Goal: Navigation & Orientation: Find specific page/section

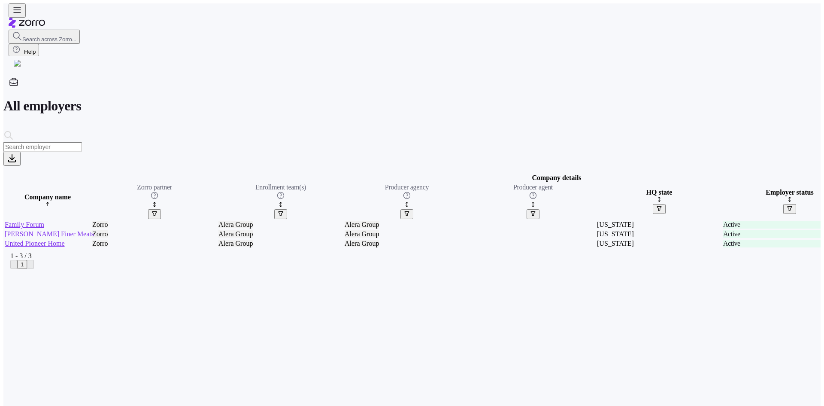
click at [73, 230] on link "[PERSON_NAME] Finer Meats" at bounding box center [49, 233] width 89 height 7
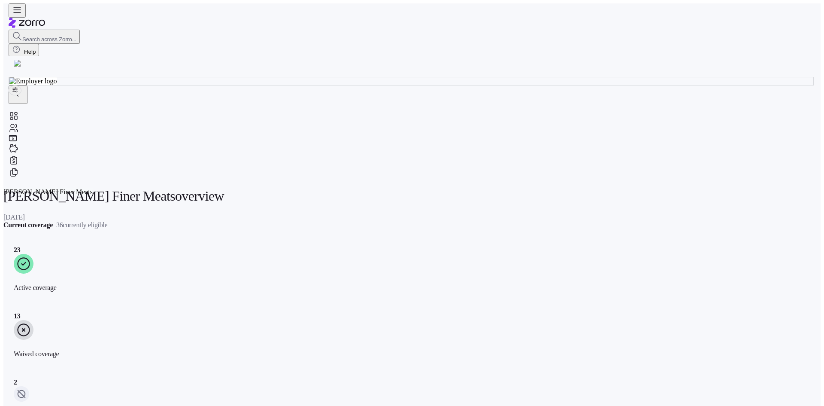
click at [15, 129] on icon at bounding box center [14, 128] width 10 height 10
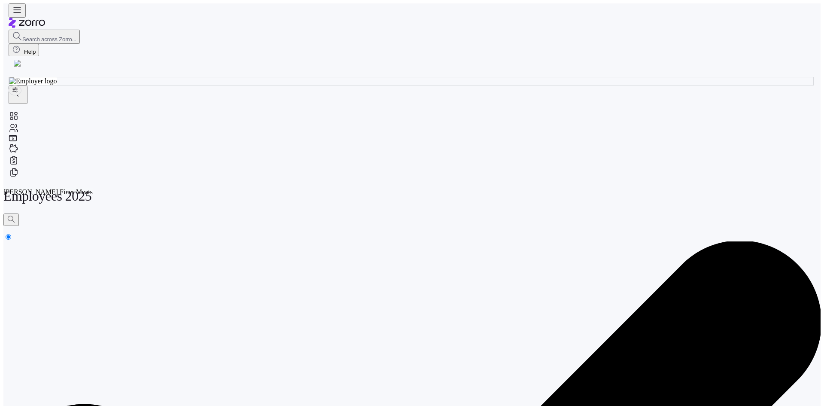
scroll to position [0, 440]
